Goal: Check status: Check status

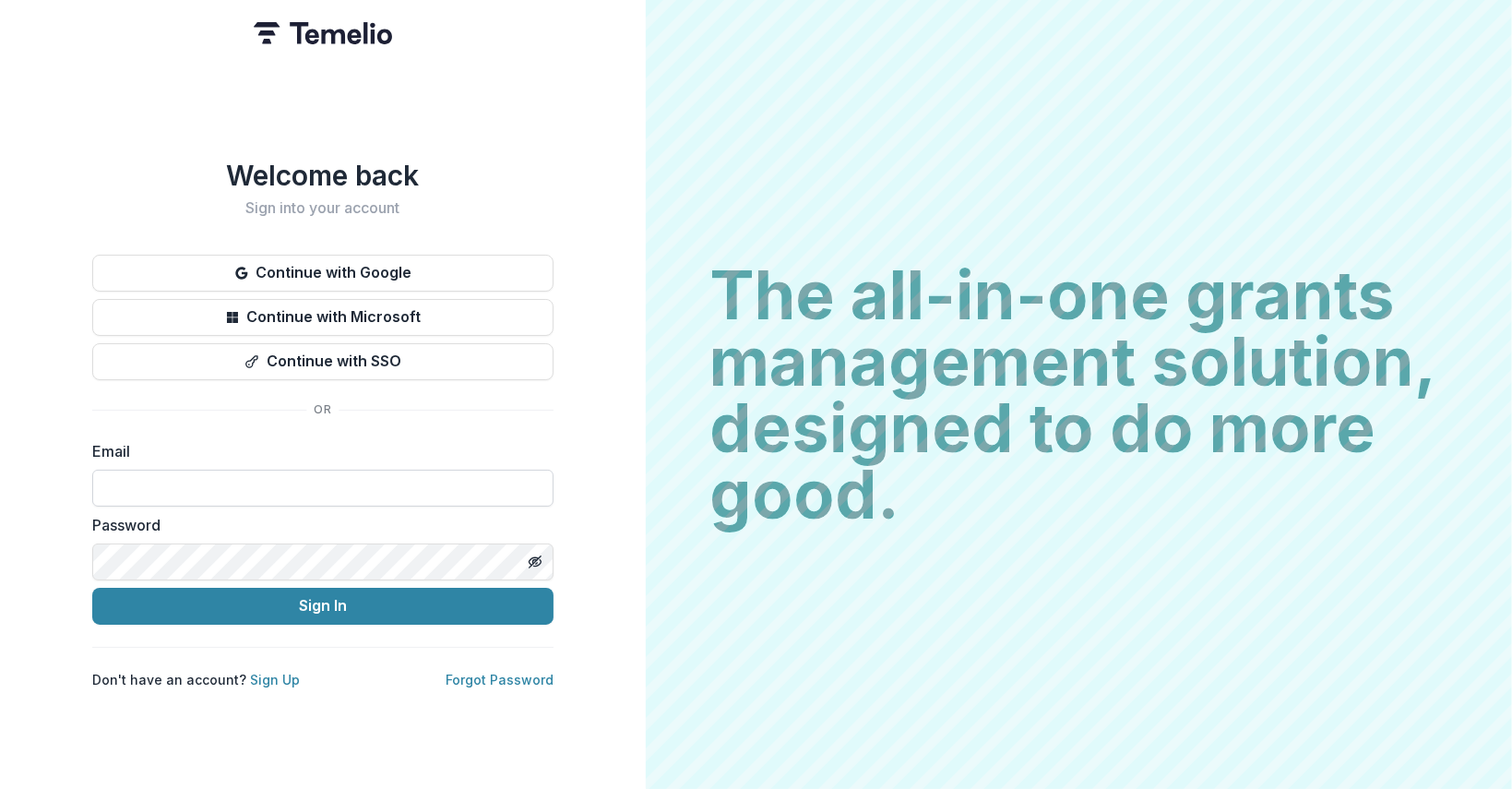
click at [192, 472] on input at bounding box center [322, 488] width 461 height 37
type input "**********"
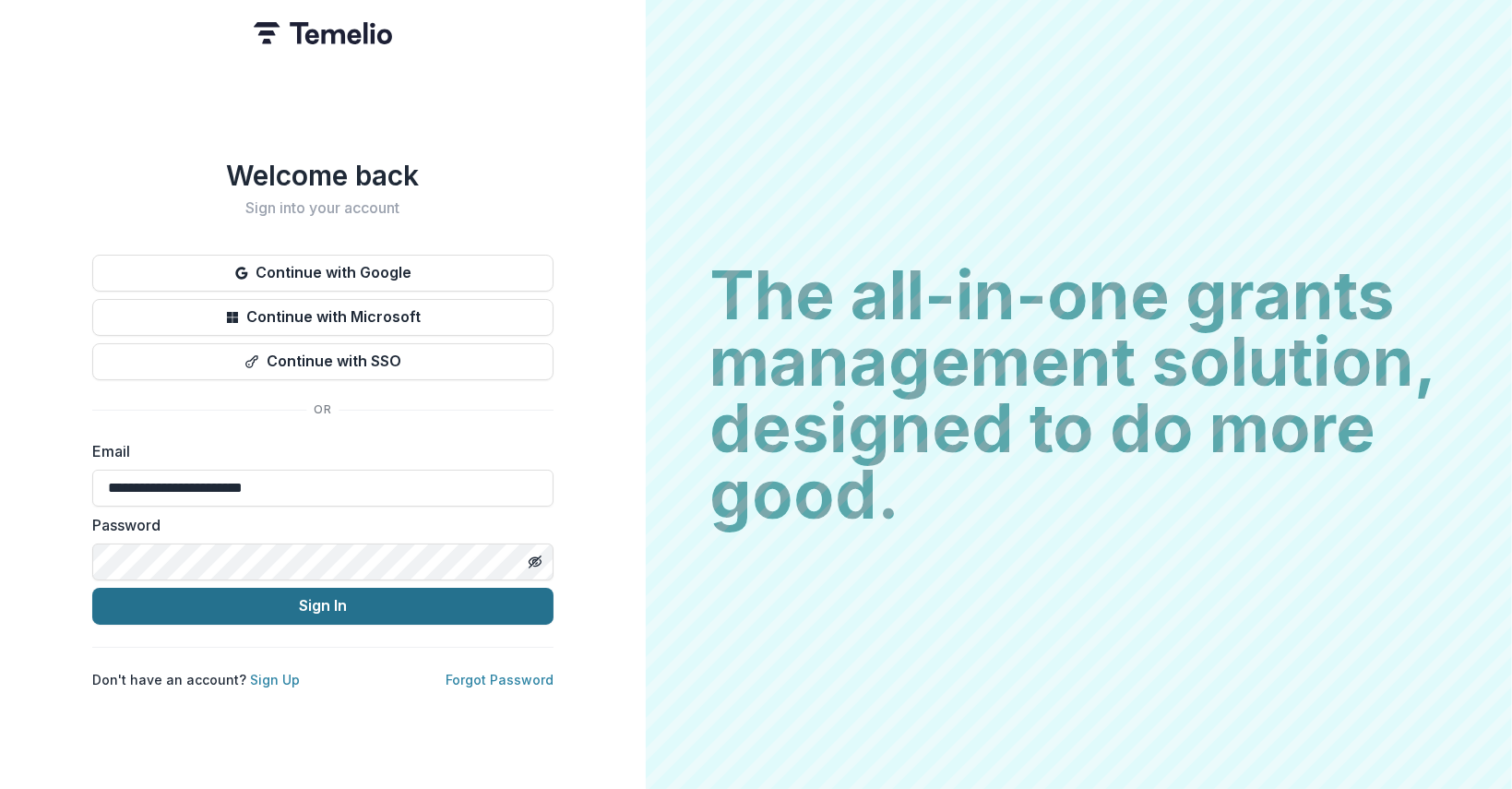
click at [371, 598] on button "Sign In" at bounding box center [322, 606] width 461 height 37
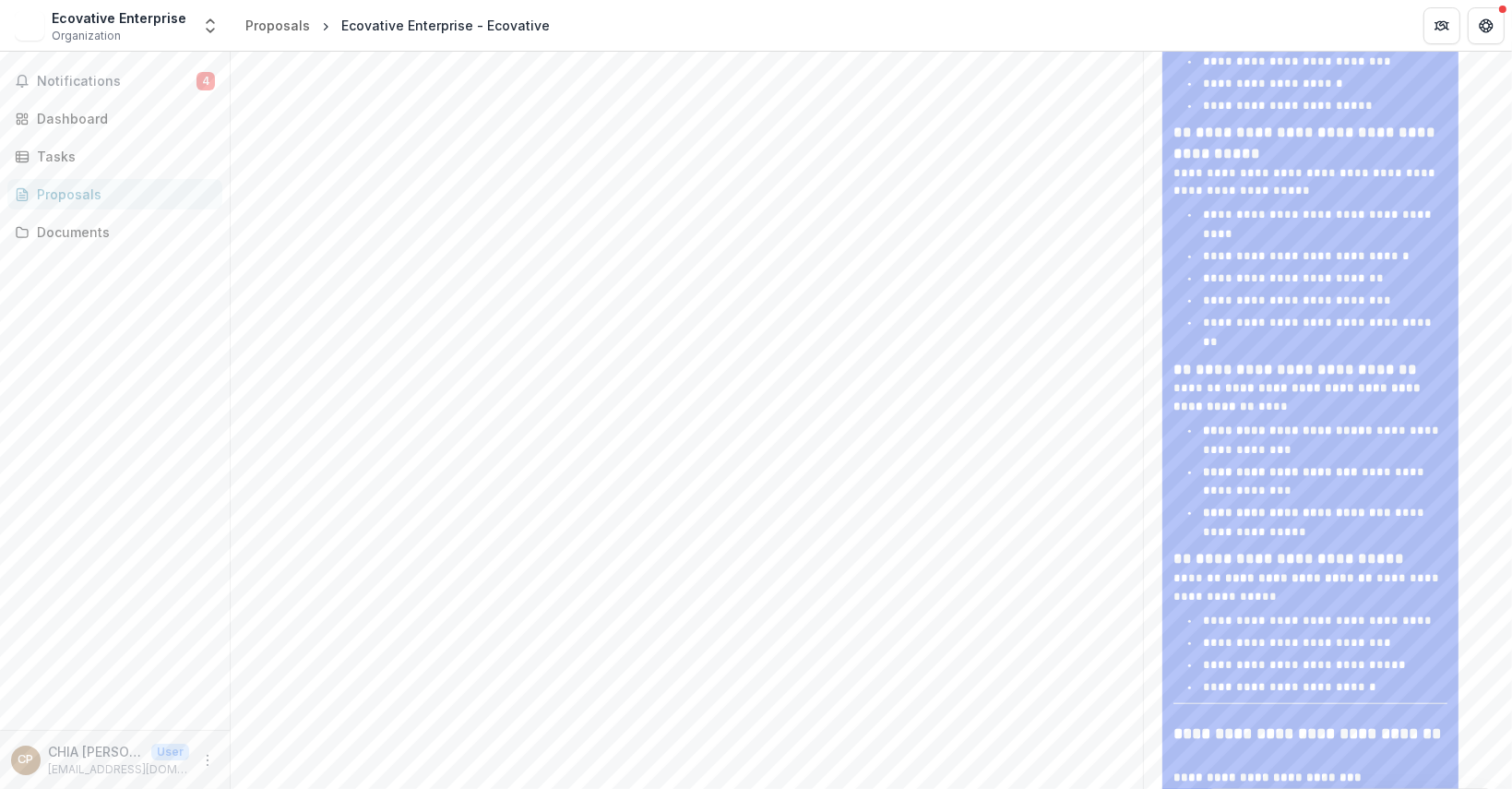
scroll to position [1753, 0]
